Goal: Task Accomplishment & Management: Manage account settings

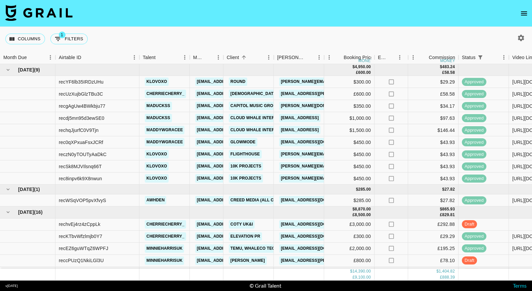
click at [527, 13] on icon "open drawer" at bounding box center [524, 13] width 8 height 8
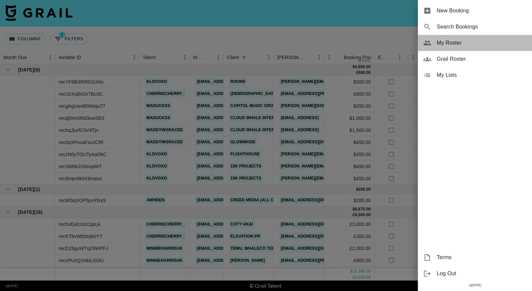
click at [451, 43] on span "My Roster" at bounding box center [482, 43] width 90 height 8
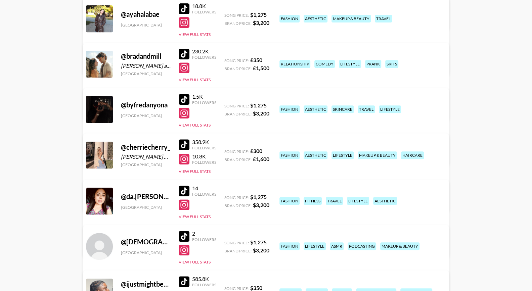
scroll to position [234, 0]
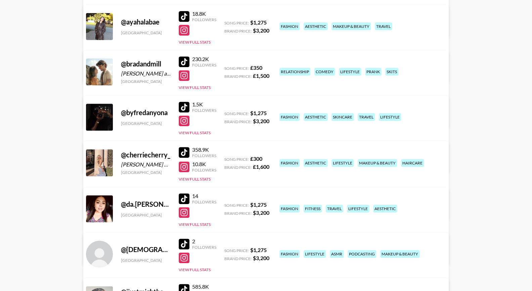
click at [226, 205] on link "View/Edit Details" at bounding box center [160, 208] width 131 height 7
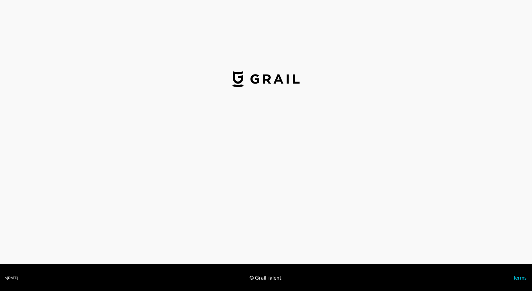
select select "GBP"
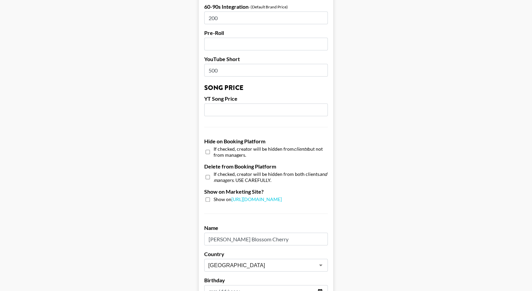
scroll to position [619, 0]
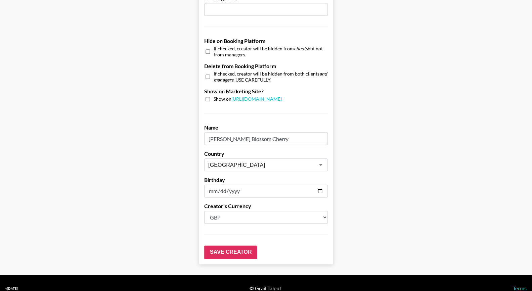
click at [205, 71] on div "If checked, creator will be hidden from both clients and managers . USE CAREFUL…" at bounding box center [266, 77] width 124 height 12
click at [209, 72] on input "checkbox" at bounding box center [208, 77] width 4 height 10
checkbox input "true"
click at [225, 246] on input "Save Creator" at bounding box center [230, 252] width 53 height 13
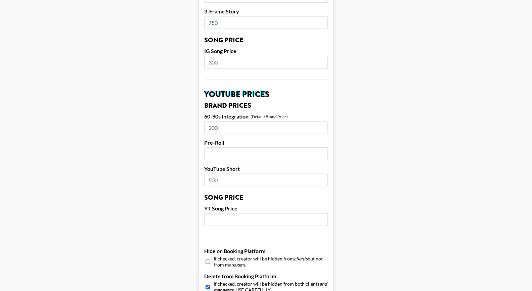
scroll to position [0, 0]
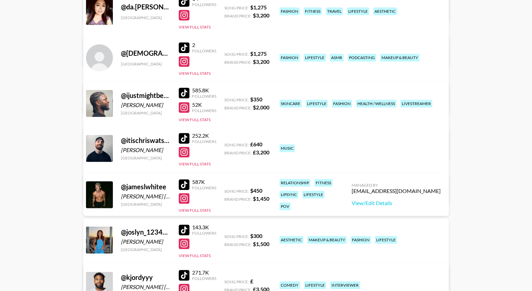
scroll to position [552, 0]
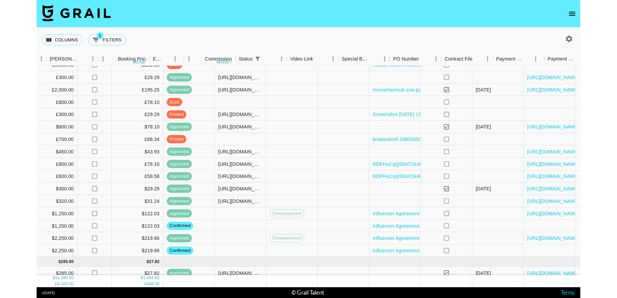
scroll to position [161, 357]
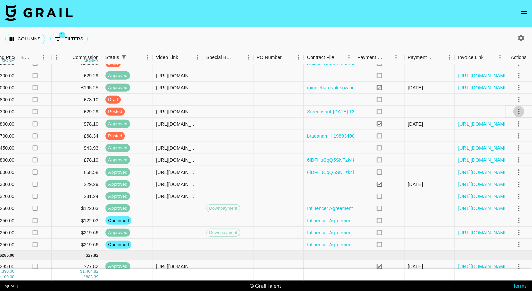
click at [520, 113] on icon "select merge strategy" at bounding box center [519, 112] width 8 height 8
click at [508, 172] on div "Approve" at bounding box center [504, 174] width 20 height 8
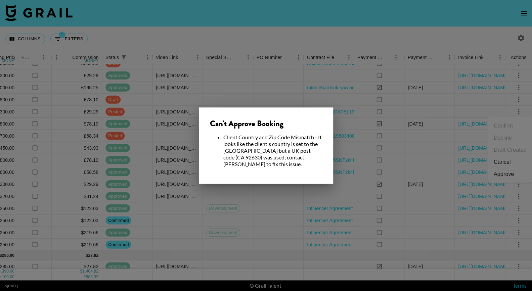
click at [308, 90] on div at bounding box center [266, 145] width 532 height 291
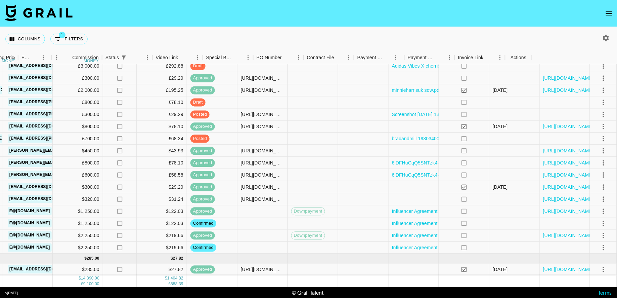
scroll to position [158, 271]
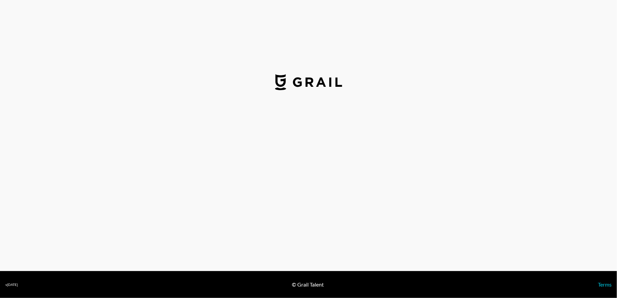
select select "GBP"
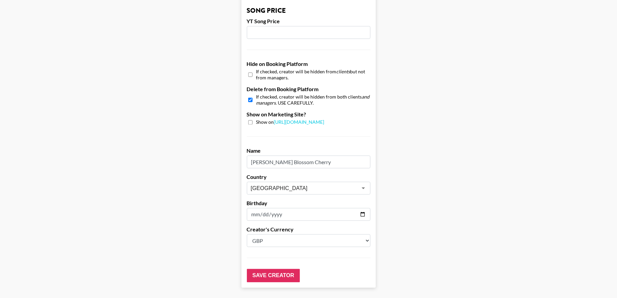
scroll to position [575, 0]
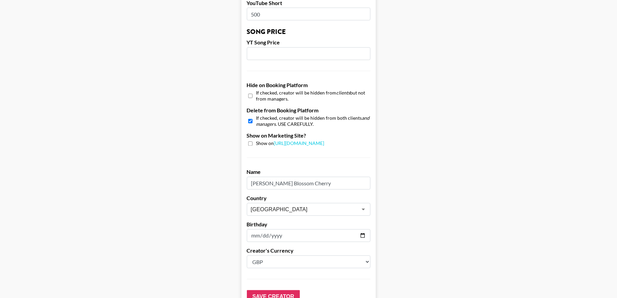
click at [256, 90] on div "If checked, creator will be hidden from clients but not from managers." at bounding box center [309, 96] width 124 height 12
click at [251, 91] on input "checkbox" at bounding box center [250, 96] width 4 height 10
checkbox input "true"
click at [250, 116] on input "checkbox" at bounding box center [250, 121] width 4 height 10
checkbox input "false"
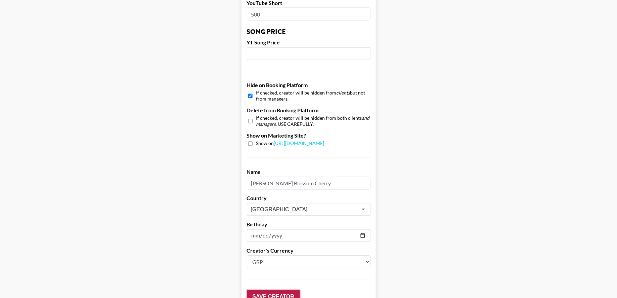
click at [262, 290] on input "Save Creator" at bounding box center [273, 296] width 53 height 13
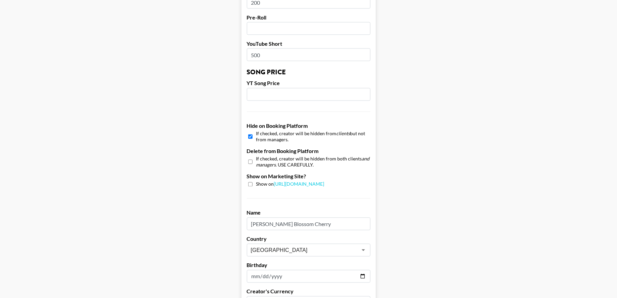
scroll to position [432, 0]
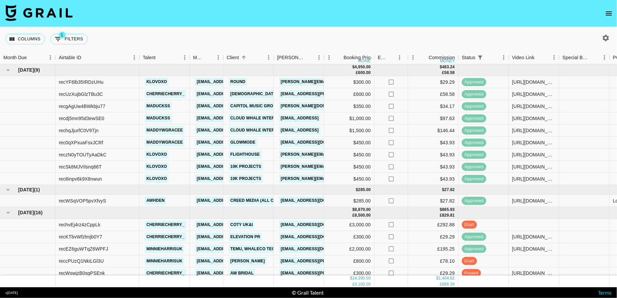
click at [604, 12] on button "open drawer" at bounding box center [608, 13] width 13 height 13
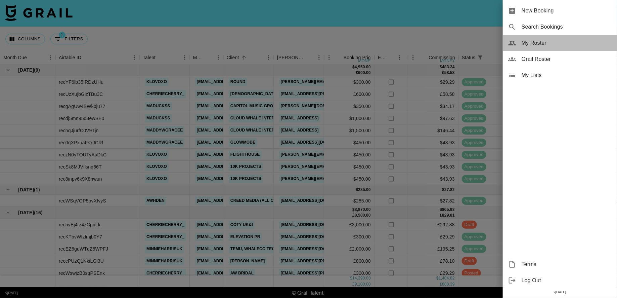
click at [532, 43] on span "My Roster" at bounding box center [567, 43] width 90 height 8
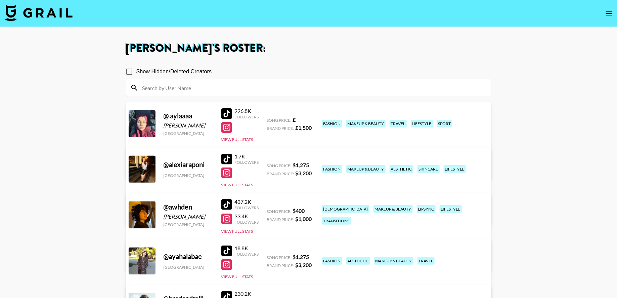
click at [369, 88] on input at bounding box center [312, 87] width 349 height 11
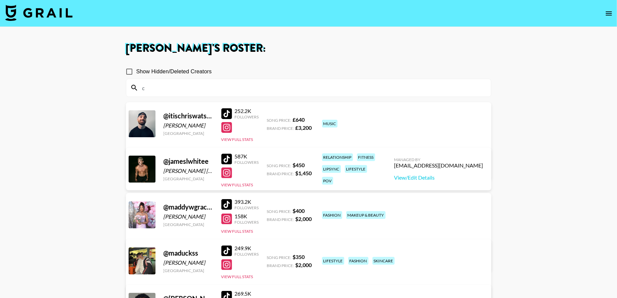
type input "c"
click at [134, 71] on input "Show Hidden/Deleted Creators" at bounding box center [129, 72] width 14 height 14
checkbox input "true"
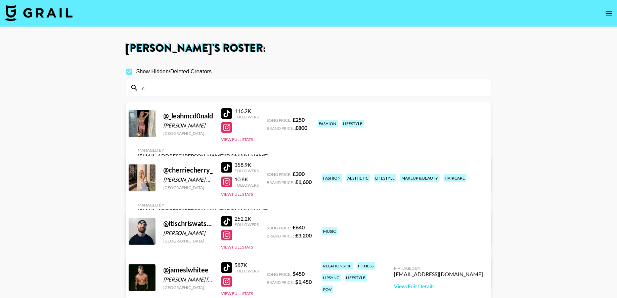
click at [227, 171] on div at bounding box center [226, 167] width 11 height 11
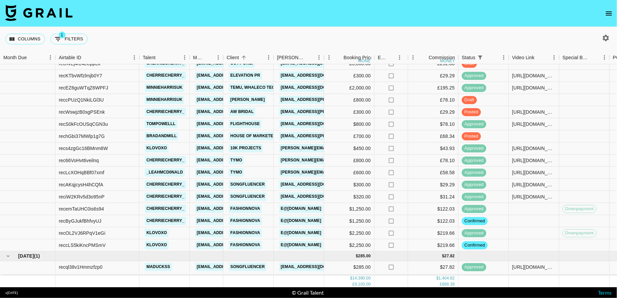
scroll to position [158, 0]
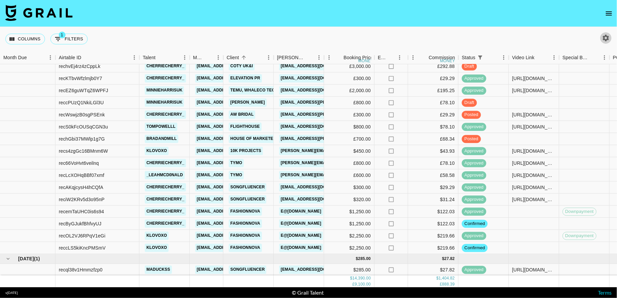
click at [604, 37] on icon "button" at bounding box center [606, 38] width 6 height 6
select select "[DATE]"
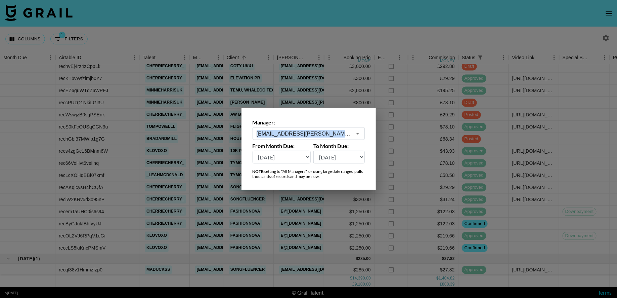
click at [359, 127] on div "Manager: maisie.defreitas@grail-talent.com ​" at bounding box center [309, 129] width 112 height 21
click at [353, 139] on div "maisie.defreitas@grail-talent.com ​" at bounding box center [309, 133] width 112 height 13
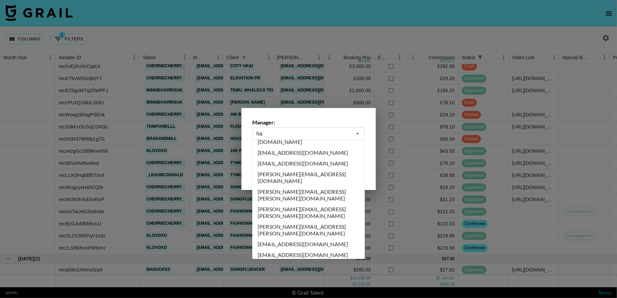
scroll to position [0, 0]
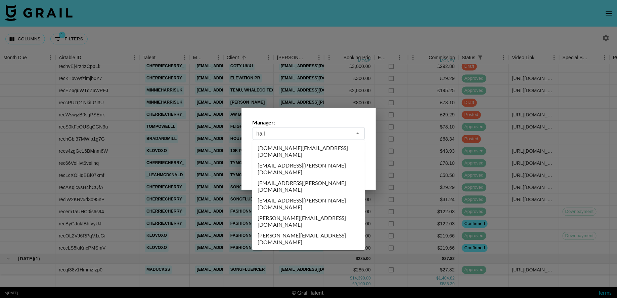
click at [336, 177] on li "[EMAIL_ADDRESS][PERSON_NAME][DOMAIN_NAME]" at bounding box center [308, 185] width 113 height 17
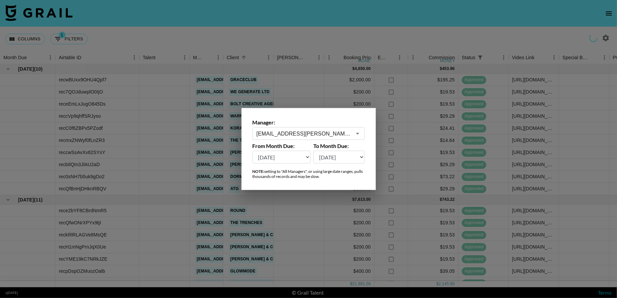
type input "[EMAIL_ADDRESS][PERSON_NAME][DOMAIN_NAME]"
click at [309, 42] on div at bounding box center [308, 149] width 617 height 298
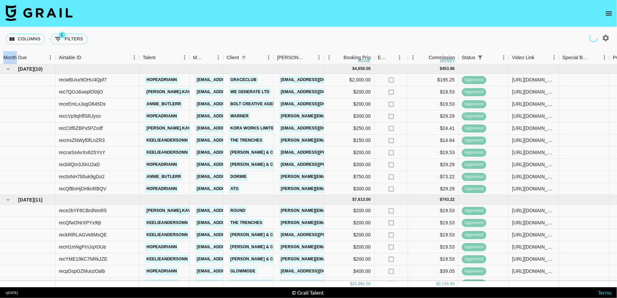
click at [309, 42] on div "Columns 1 Filters + Booking" at bounding box center [308, 39] width 617 height 24
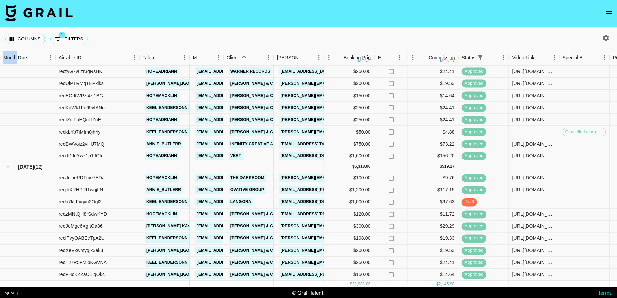
scroll to position [316, 0]
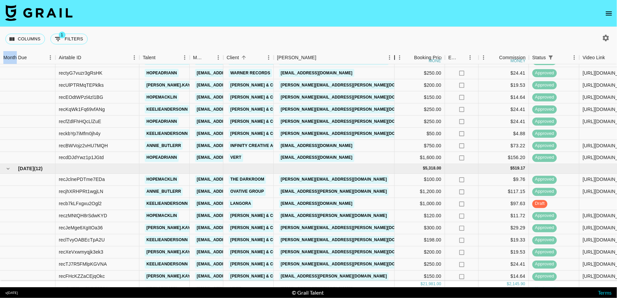
drag, startPoint x: 325, startPoint y: 58, endPoint x: 397, endPoint y: 54, distance: 71.7
click at [397, 57] on div "Booker" at bounding box center [395, 57] width 8 height 13
drag, startPoint x: 346, startPoint y: 157, endPoint x: 265, endPoint y: 162, distance: 81.1
click at [265, 162] on div "recdDJdYwz1p1JGtd hopeadriann hailey.velasquez@grail-talent.com Vert jake@haven…" at bounding box center [479, 158] width 959 height 12
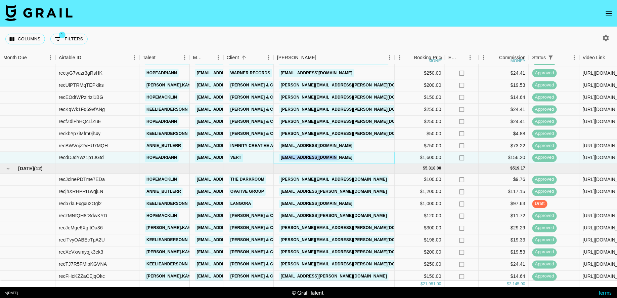
copy div "[EMAIL_ADDRESS][DOMAIN_NAME]"
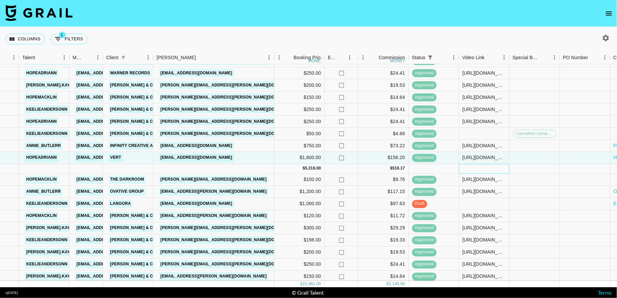
click at [490, 165] on div at bounding box center [484, 169] width 50 height 10
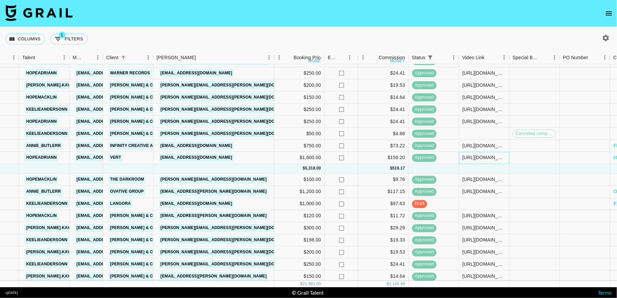
click at [485, 159] on div "[URL][DOMAIN_NAME]" at bounding box center [484, 157] width 43 height 7
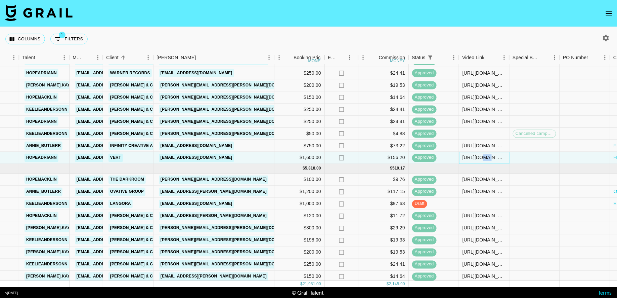
click at [485, 159] on div "[URL][DOMAIN_NAME]" at bounding box center [484, 157] width 43 height 7
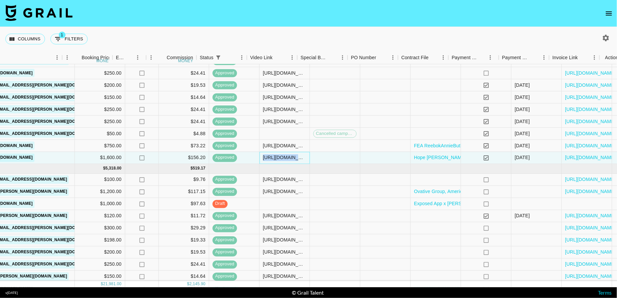
scroll to position [316, 333]
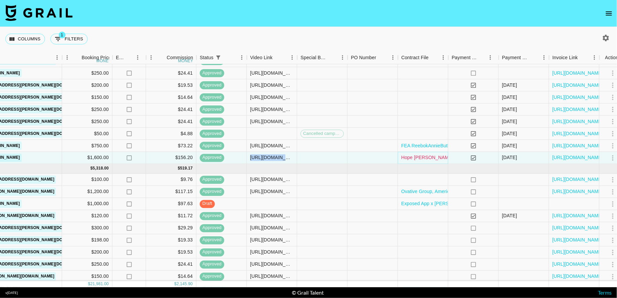
click at [440, 158] on link "Hope [PERSON_NAME] MOA - Haven (1) (1) (1).pdf" at bounding box center [458, 157] width 112 height 7
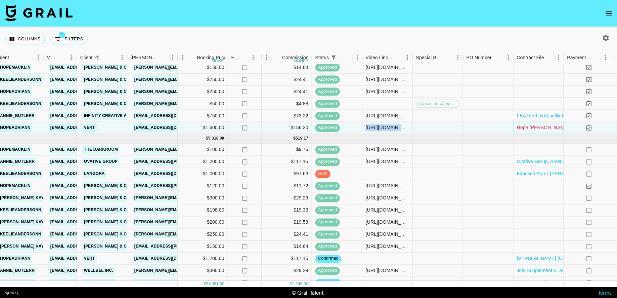
scroll to position [354, 147]
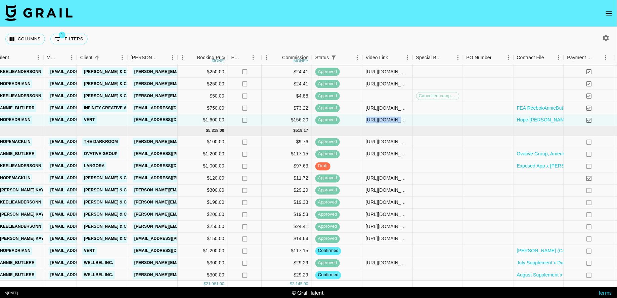
click at [50, 10] on img at bounding box center [38, 13] width 67 height 16
click at [57, 19] on img at bounding box center [38, 13] width 67 height 16
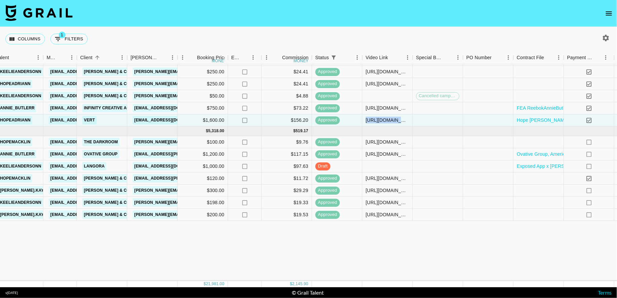
scroll to position [0, 147]
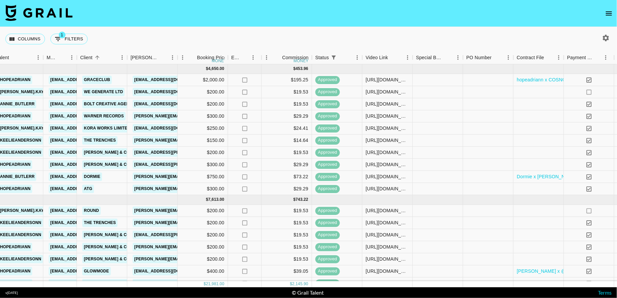
click at [42, 10] on img at bounding box center [38, 13] width 67 height 16
click at [607, 39] on icon "button" at bounding box center [606, 38] width 8 height 8
select select "[DATE]"
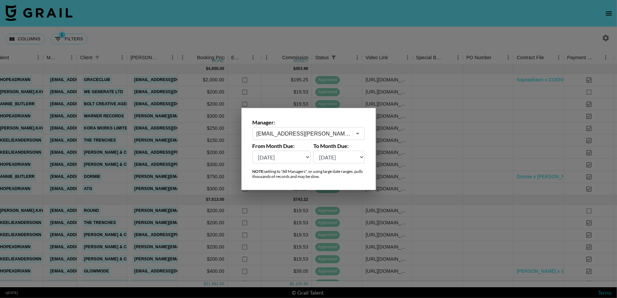
click at [320, 129] on div "hailey.velasquez@grail-talent.com ​" at bounding box center [309, 133] width 112 height 13
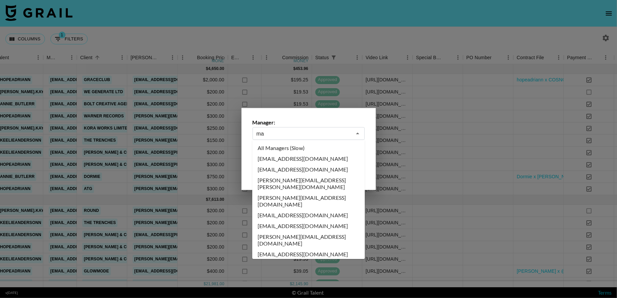
scroll to position [0, 0]
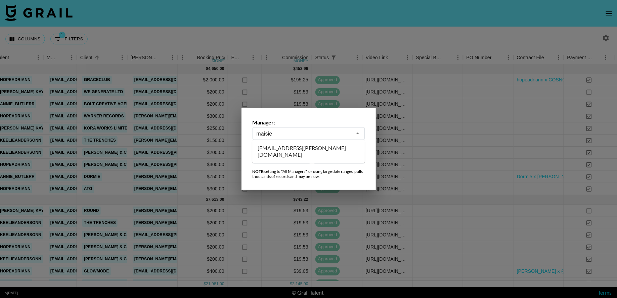
click at [294, 142] on li "[EMAIL_ADDRESS][PERSON_NAME][DOMAIN_NAME]" at bounding box center [308, 150] width 113 height 17
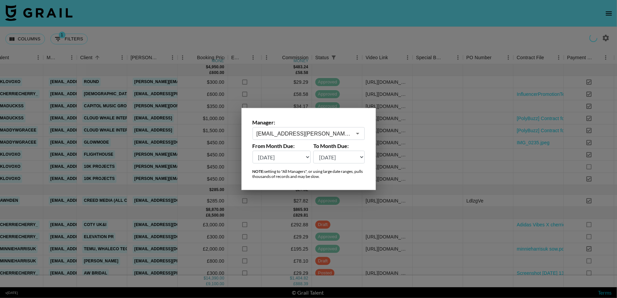
type input "[EMAIL_ADDRESS][PERSON_NAME][DOMAIN_NAME]"
click at [360, 43] on div at bounding box center [308, 149] width 617 height 298
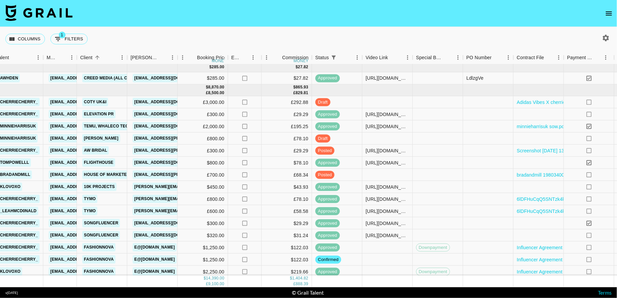
scroll to position [114, 147]
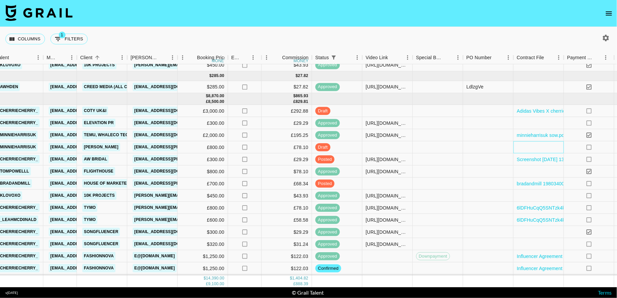
click at [546, 146] on div at bounding box center [539, 147] width 50 height 12
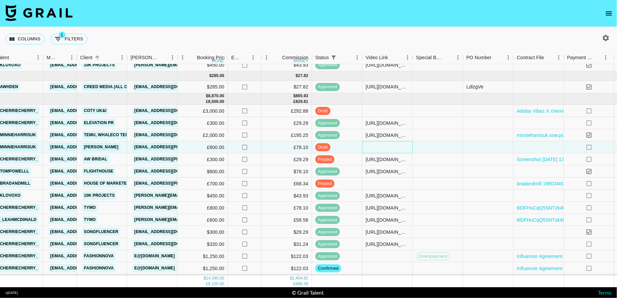
click at [399, 147] on div at bounding box center [388, 147] width 50 height 12
type input "[URL][DOMAIN_NAME]"
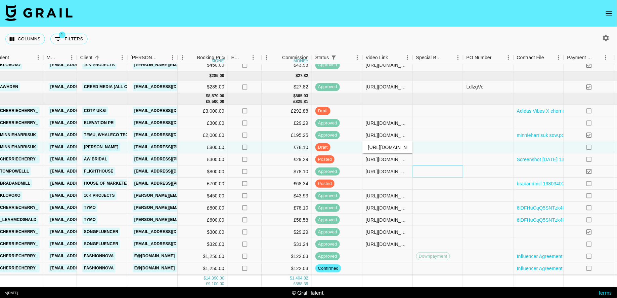
click at [433, 173] on div at bounding box center [438, 171] width 50 height 12
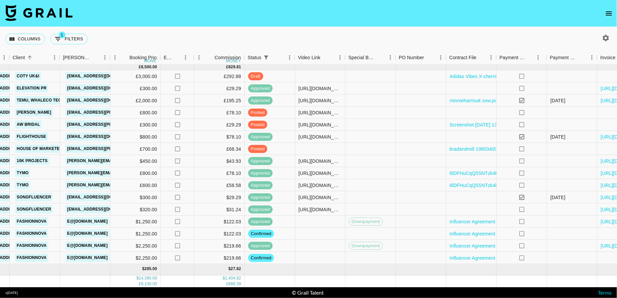
scroll to position [148, 271]
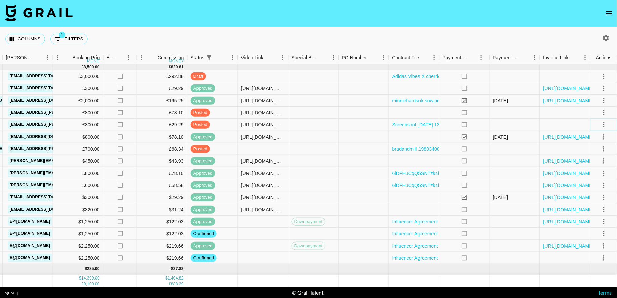
click at [601, 126] on icon "select merge strategy" at bounding box center [604, 125] width 8 height 8
click at [584, 187] on div "Approve" at bounding box center [589, 187] width 20 height 8
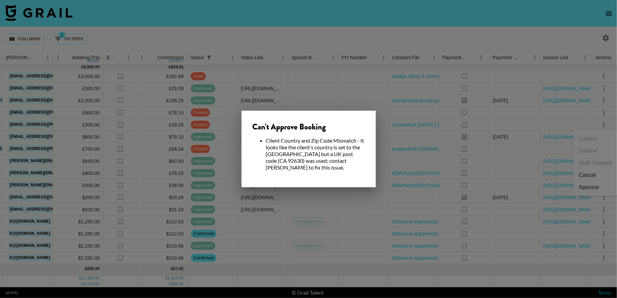
click at [278, 93] on div at bounding box center [308, 149] width 617 height 298
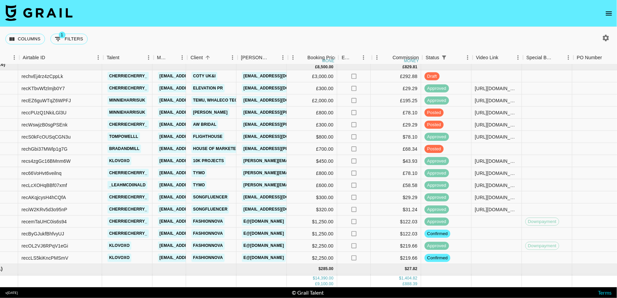
scroll to position [148, 0]
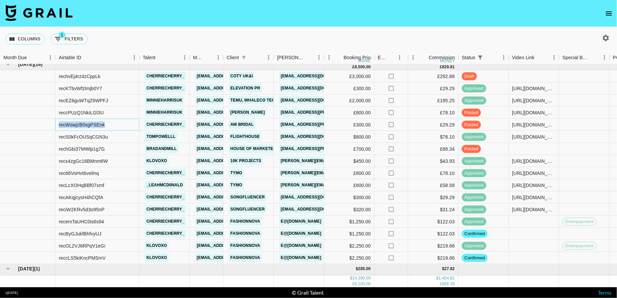
drag, startPoint x: 124, startPoint y: 119, endPoint x: 120, endPoint y: 123, distance: 5.9
click at [120, 123] on div "recWswjzB0sgPSEnk" at bounding box center [97, 125] width 84 height 12
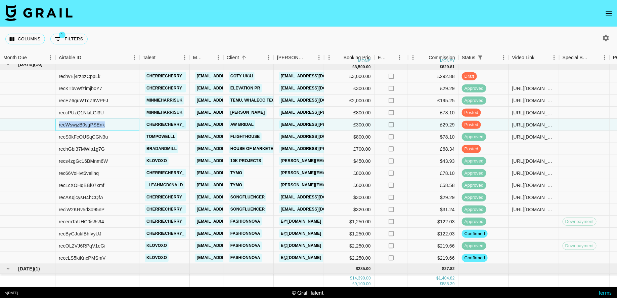
copy div "recWswjzB0sgPSEnk"
click at [602, 42] on button "button" at bounding box center [605, 37] width 11 height 11
select select "[DATE]"
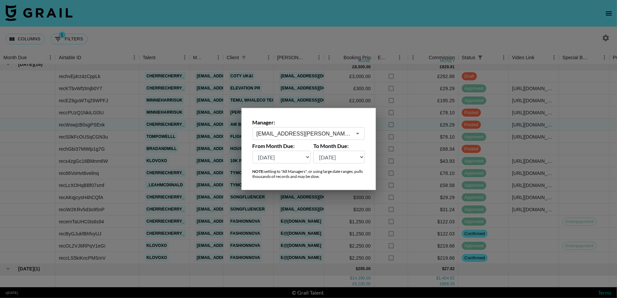
click at [326, 136] on input "[EMAIL_ADDRESS][PERSON_NAME][DOMAIN_NAME]" at bounding box center [304, 134] width 95 height 8
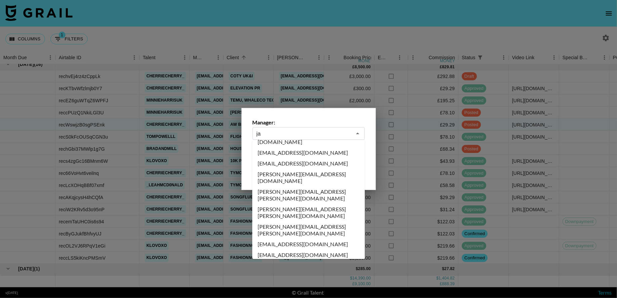
scroll to position [0, 0]
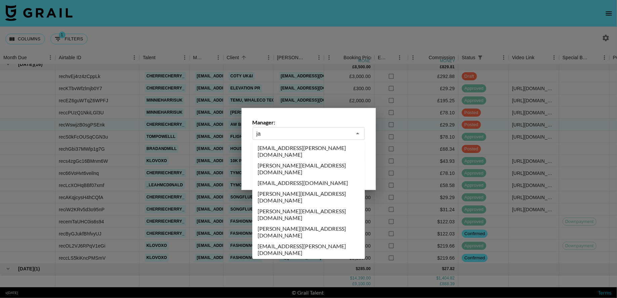
type input "j"
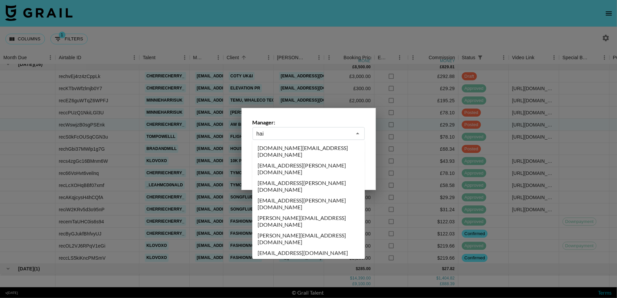
click at [282, 177] on li "[EMAIL_ADDRESS][PERSON_NAME][DOMAIN_NAME]" at bounding box center [308, 185] width 113 height 17
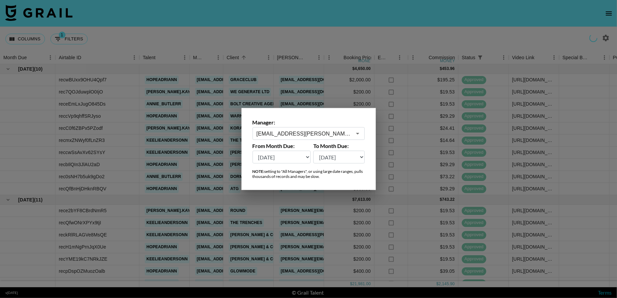
type input "[EMAIL_ADDRESS][PERSON_NAME][DOMAIN_NAME]"
click at [311, 60] on div at bounding box center [308, 149] width 617 height 298
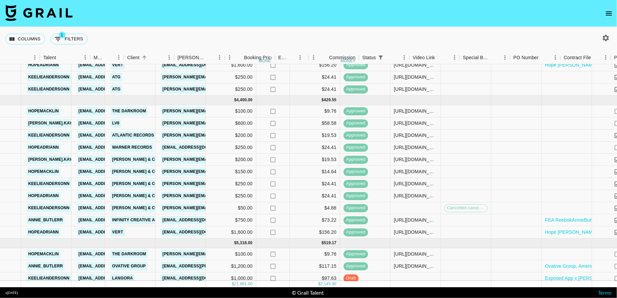
scroll to position [242, 160]
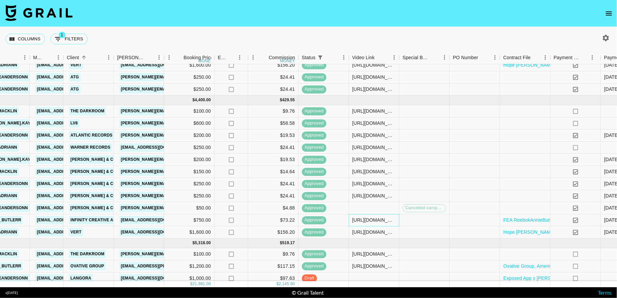
click at [378, 217] on div "[URL][DOMAIN_NAME]" at bounding box center [373, 220] width 43 height 7
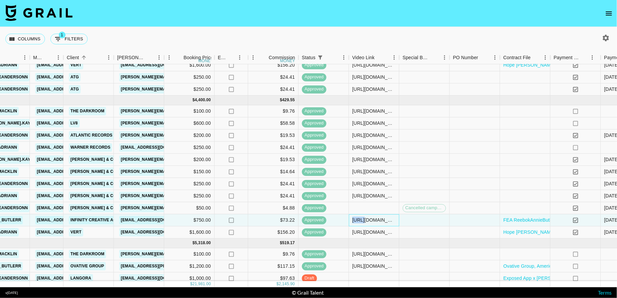
click at [378, 217] on div "[URL][DOMAIN_NAME]" at bounding box center [373, 220] width 43 height 7
click at [381, 219] on div "[URL][DOMAIN_NAME]" at bounding box center [373, 220] width 43 height 7
copy div "[URL][DOMAIN_NAME]"
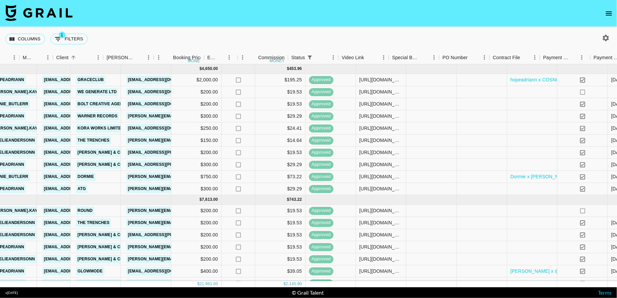
scroll to position [0, 192]
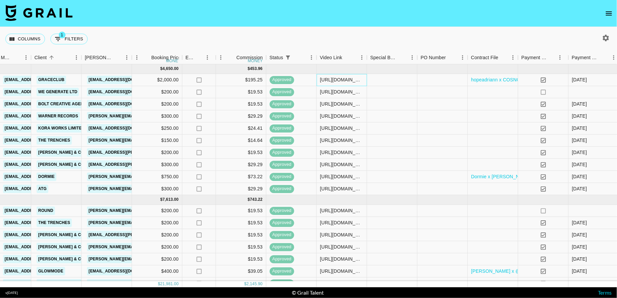
click at [333, 79] on div "[URL][DOMAIN_NAME]" at bounding box center [341, 79] width 43 height 7
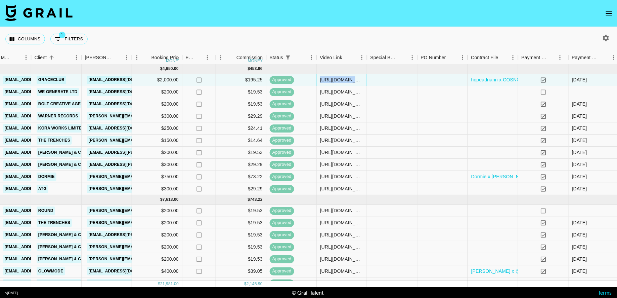
click at [333, 79] on div "[URL][DOMAIN_NAME]" at bounding box center [341, 79] width 43 height 7
copy div "[URL][DOMAIN_NAME]"
